Goal: Communication & Community: Answer question/provide support

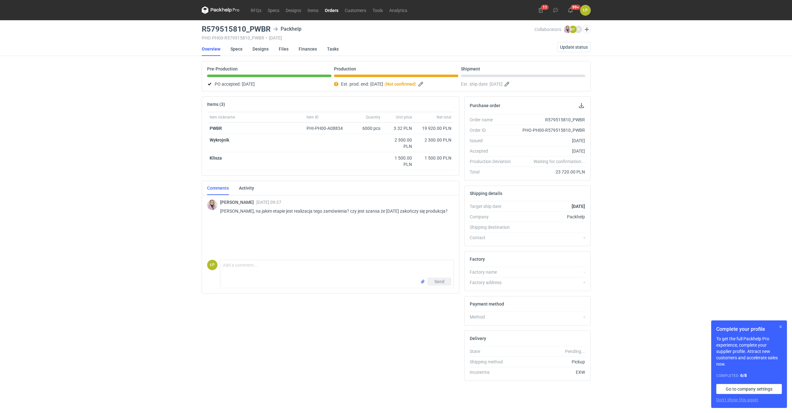
click at [779, 327] on button "button" at bounding box center [781, 327] width 8 height 8
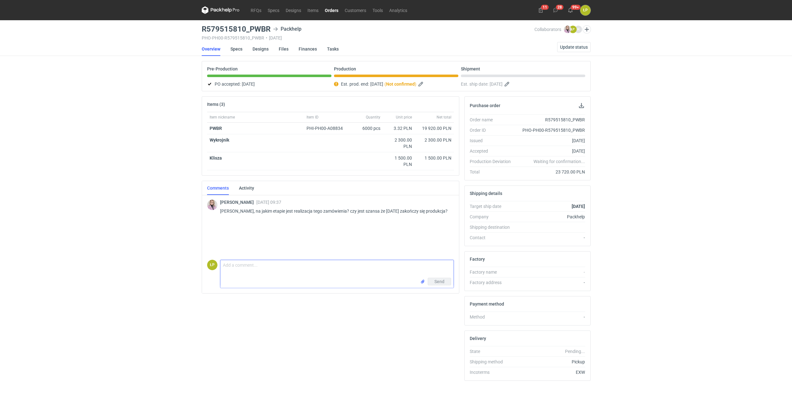
click at [317, 274] on textarea "Comment message" at bounding box center [336, 269] width 233 height 18
type textarea "Dzień dobry, zaraz będziemy drukować. Planujemy wycinać na drugiej zmiane i wkl…"
click at [428, 279] on div "Send" at bounding box center [435, 282] width 31 height 8
click at [447, 284] on button "Send" at bounding box center [439, 282] width 23 height 8
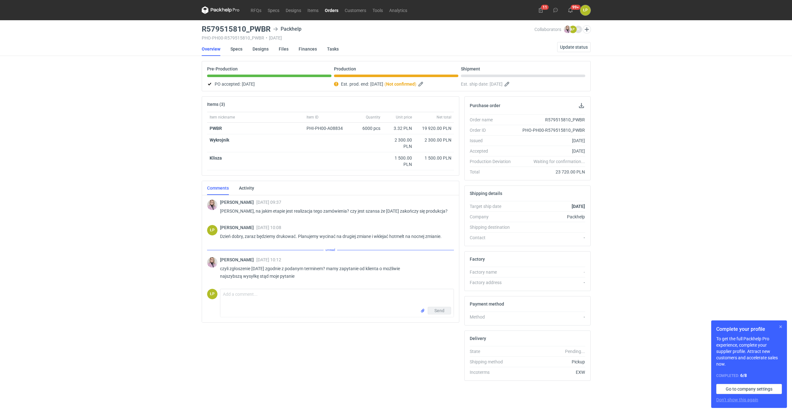
click at [782, 324] on button "button" at bounding box center [781, 327] width 8 height 8
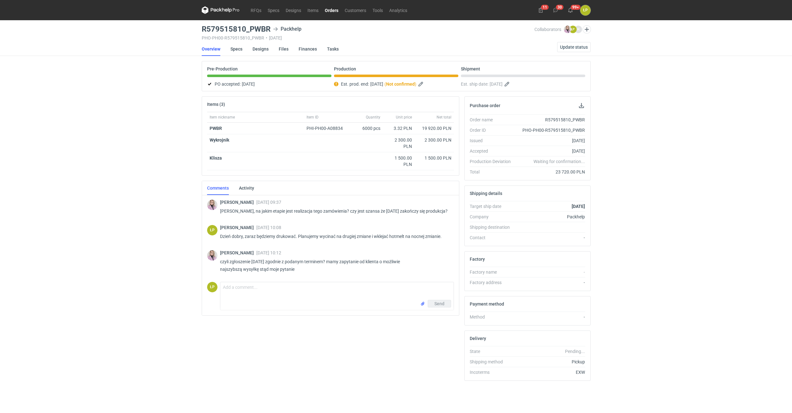
click at [331, 306] on div "Send" at bounding box center [336, 305] width 233 height 10
click at [339, 294] on textarea "Comment message" at bounding box center [336, 291] width 233 height 18
type textarea "Tak, jutro :)"
click at [437, 303] on span "Send" at bounding box center [439, 303] width 10 height 4
